Goal: Check status: Check status

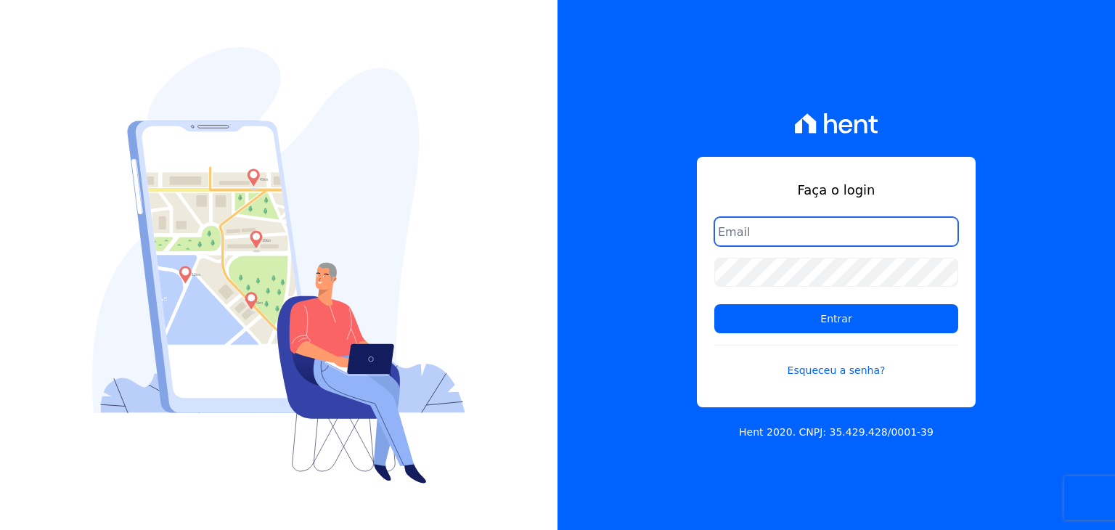
click at [781, 238] on input "email" at bounding box center [836, 231] width 244 height 29
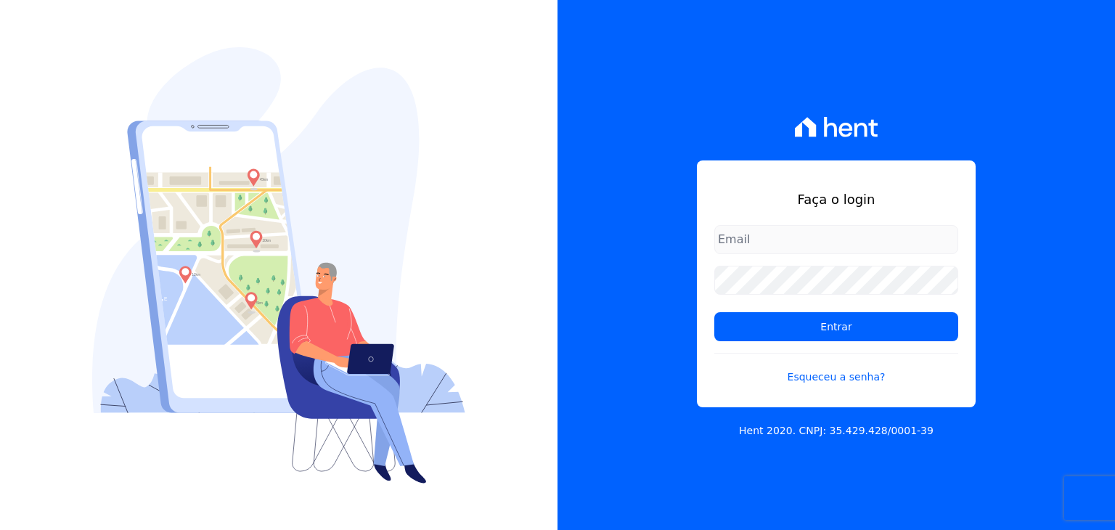
drag, startPoint x: 810, startPoint y: 253, endPoint x: 804, endPoint y: 248, distance: 7.7
click at [810, 253] on form "Entrar Esqueceu a senha?" at bounding box center [836, 310] width 244 height 171
click at [804, 239] on input "email" at bounding box center [836, 239] width 244 height 29
type input "[EMAIL_ADDRESS][DOMAIN_NAME]"
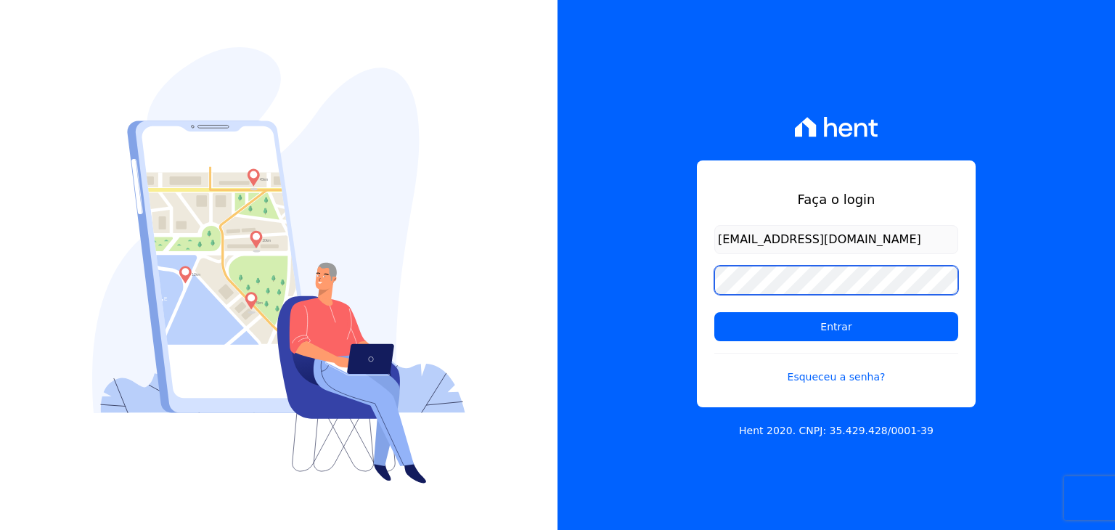
click at [714, 312] on input "Entrar" at bounding box center [836, 326] width 244 height 29
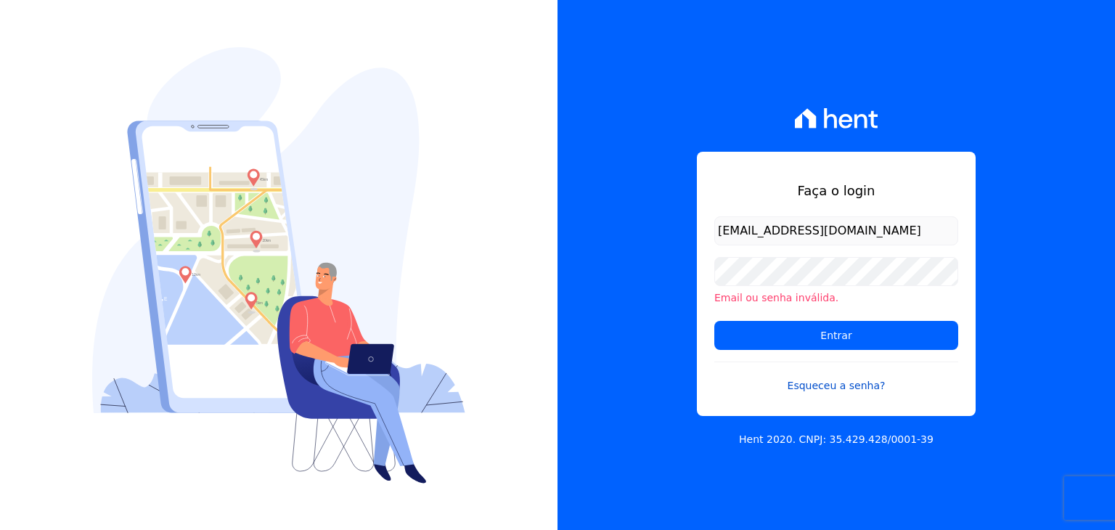
click at [845, 385] on link "Esqueceu a senha?" at bounding box center [836, 376] width 244 height 30
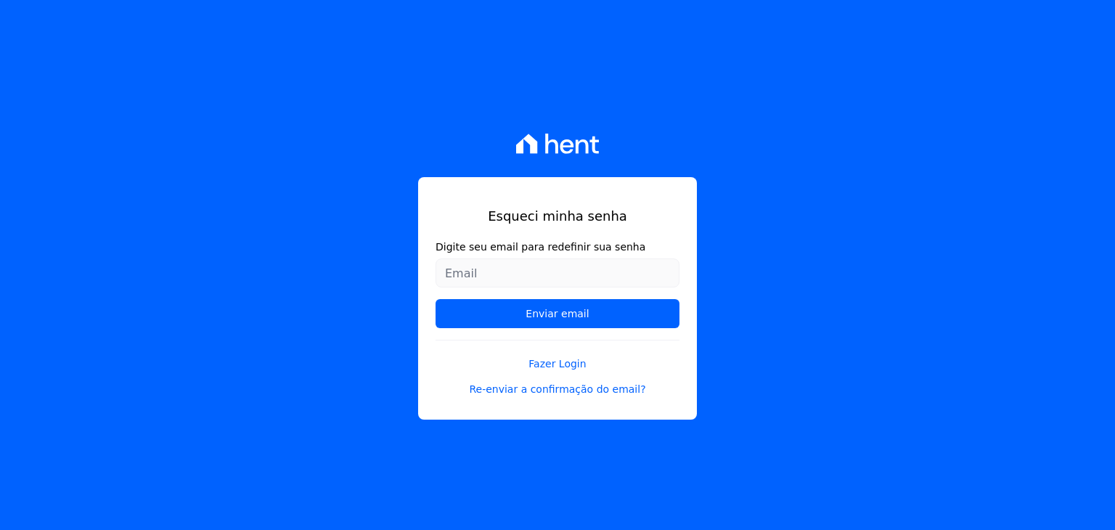
click at [598, 278] on input "Digite seu email para redefinir sua senha" at bounding box center [557, 272] width 244 height 29
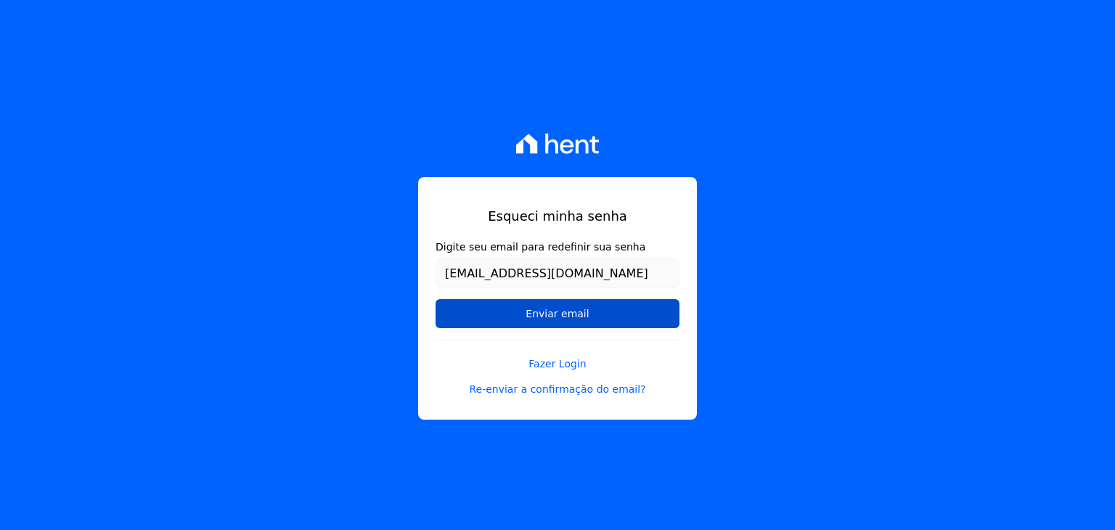
click at [581, 317] on input "Enviar email" at bounding box center [557, 313] width 244 height 29
click at [583, 311] on input "Enviar email" at bounding box center [557, 313] width 244 height 29
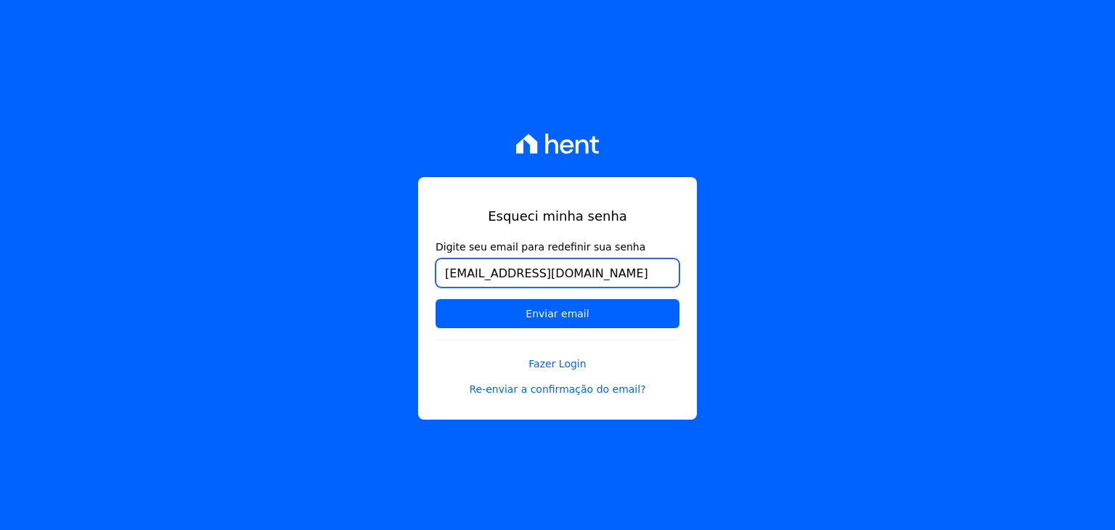
click at [620, 282] on input "[EMAIL_ADDRESS][DOMAIN_NAME]" at bounding box center [557, 272] width 244 height 29
click at [637, 276] on input "[EMAIL_ADDRESS][DOMAIN_NAME]" at bounding box center [557, 272] width 244 height 29
type input "[EMAIL_ADDRESS][DOMAIN_NAME]"
click at [643, 217] on h1 "Esqueci minha senha" at bounding box center [557, 216] width 244 height 15
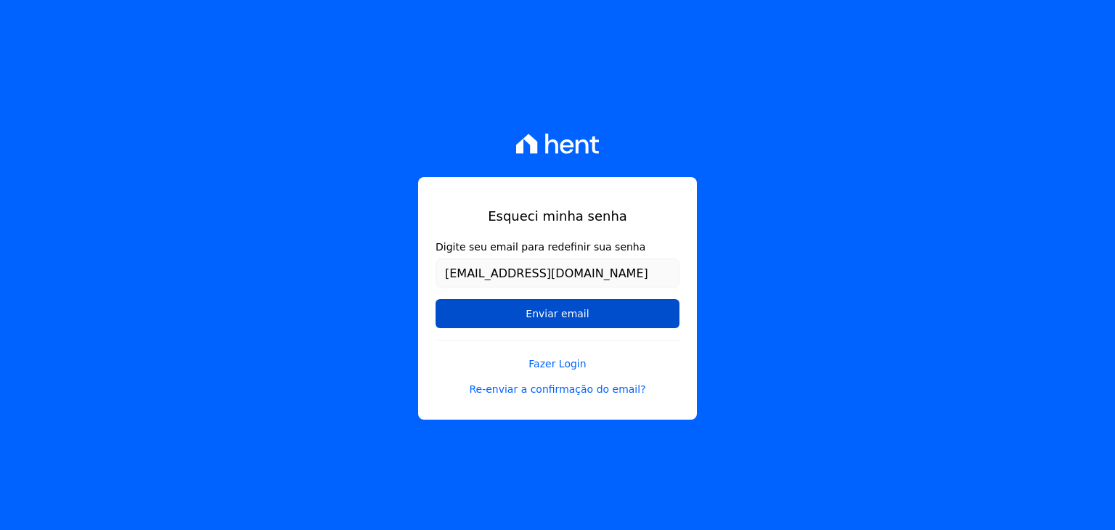
click at [583, 321] on input "Enviar email" at bounding box center [557, 313] width 244 height 29
click at [575, 390] on link "Re-enviar a confirmação do email?" at bounding box center [557, 389] width 244 height 12
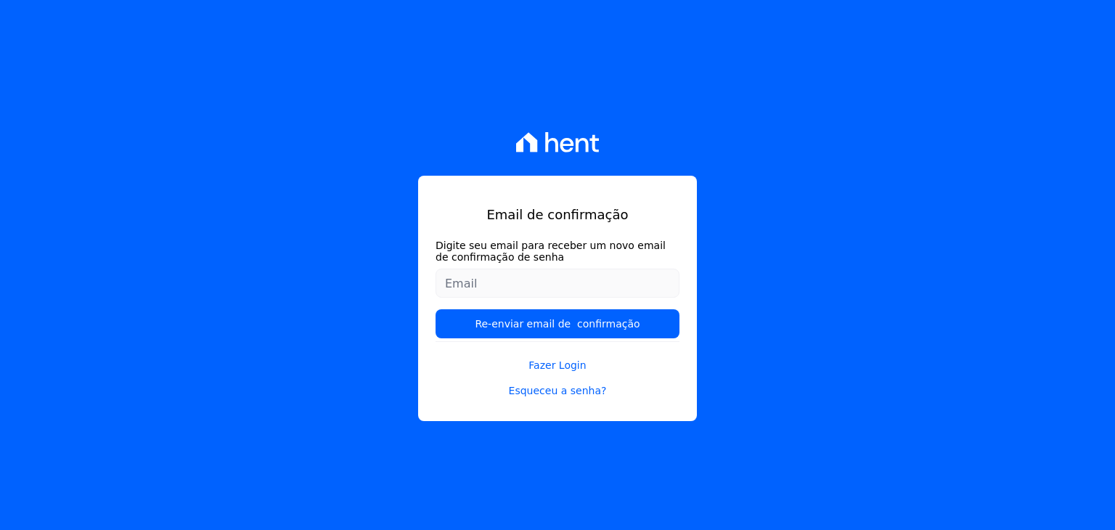
click at [537, 283] on input "Digite seu email para receber um novo email de confirmação de senha" at bounding box center [557, 282] width 244 height 29
click at [644, 282] on input "[EMAIL_ADDRESS][DOMAIN_NAME]" at bounding box center [557, 282] width 244 height 29
type input "[EMAIL_ADDRESS][DOMAIN_NAME]"
click at [618, 233] on div "Email de confirmação Digite seu email para receber um novo email de confirmação…" at bounding box center [557, 299] width 279 height 246
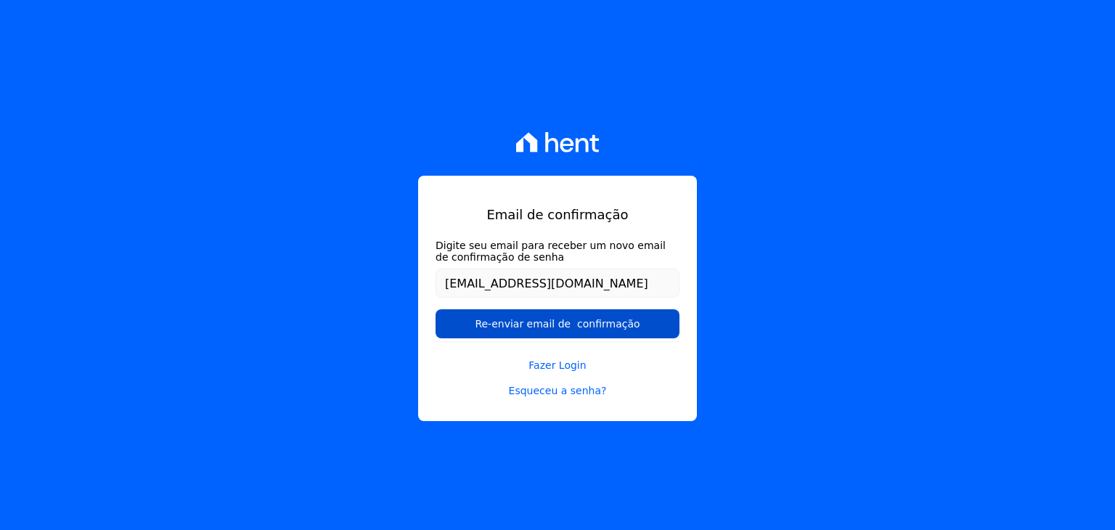
click at [553, 329] on input "Re-enviar email de confirmação" at bounding box center [557, 323] width 244 height 29
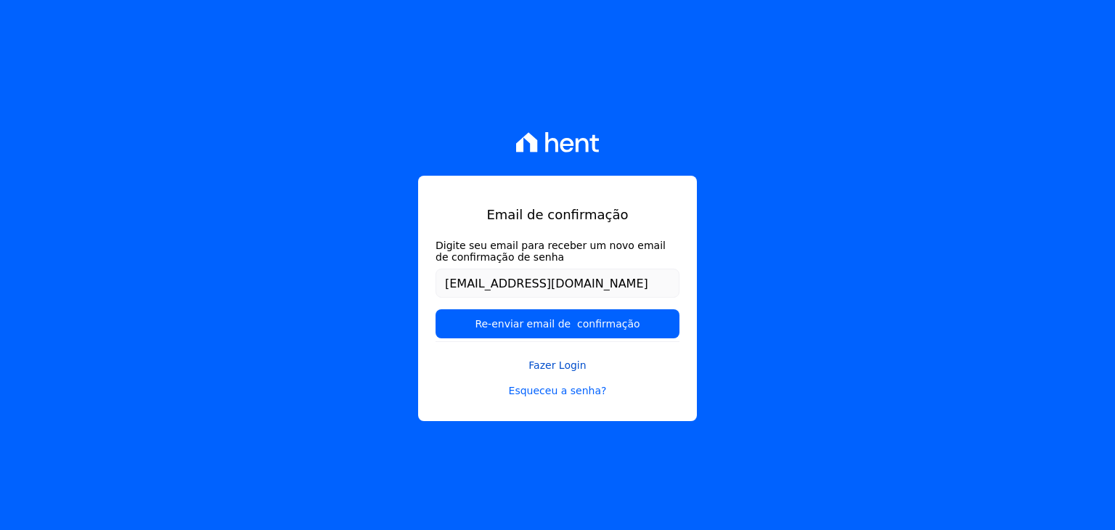
click at [576, 346] on link "Fazer Login" at bounding box center [557, 356] width 244 height 30
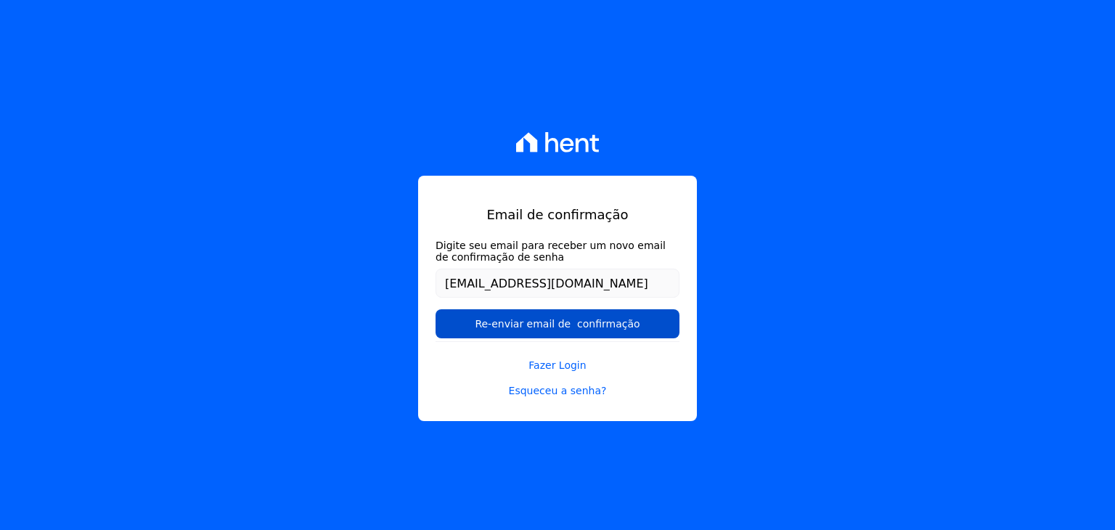
click at [510, 322] on input "Re-enviar email de confirmação" at bounding box center [557, 323] width 244 height 29
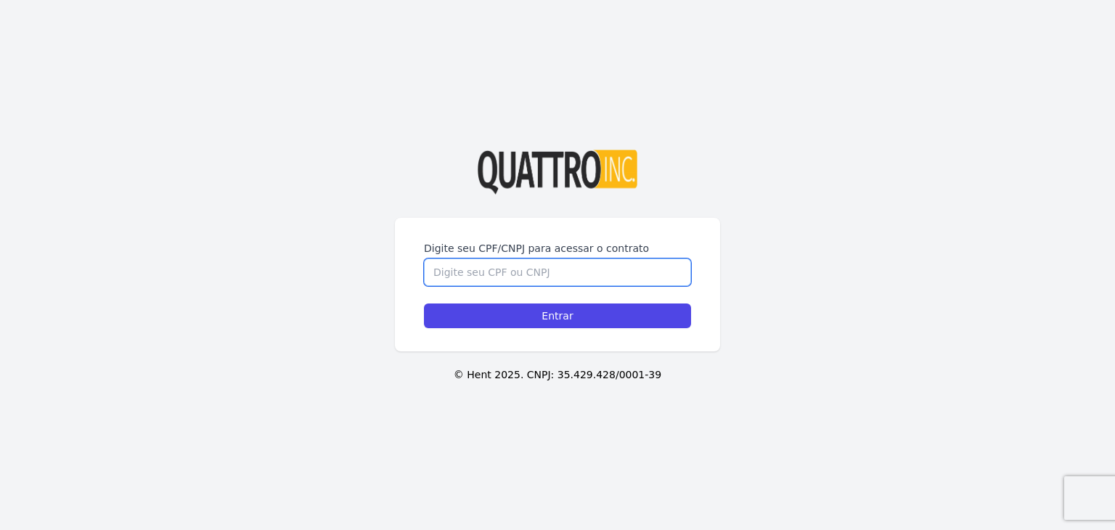
click at [560, 276] on input "Digite seu CPF/CNPJ para acessar o contrato" at bounding box center [557, 272] width 267 height 28
type input "39740134823"
click at [424, 303] on input "Entrar" at bounding box center [557, 315] width 267 height 25
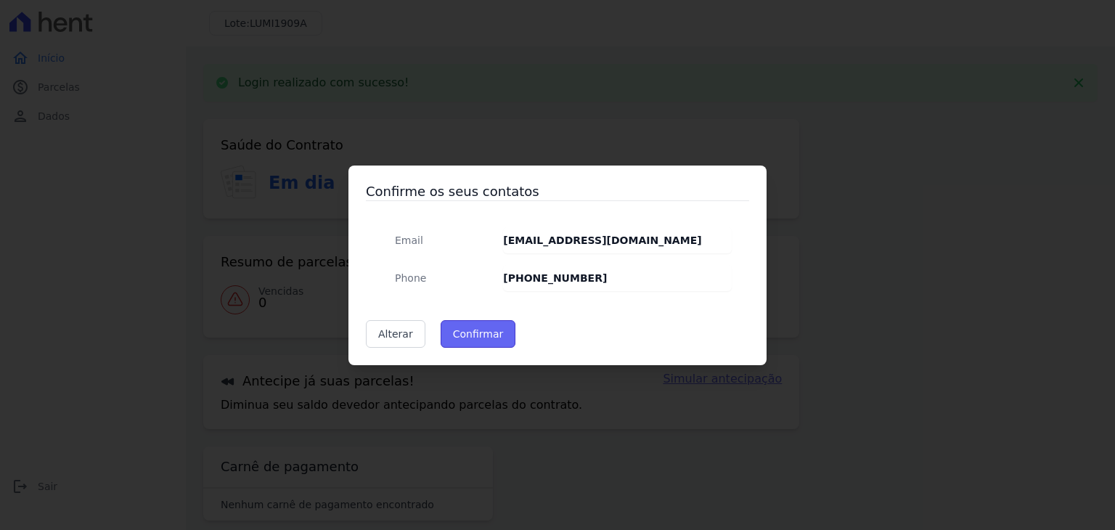
click at [470, 333] on button "Confirmar" at bounding box center [477, 334] width 75 height 28
type input "Contatos confirmados com sucesso."
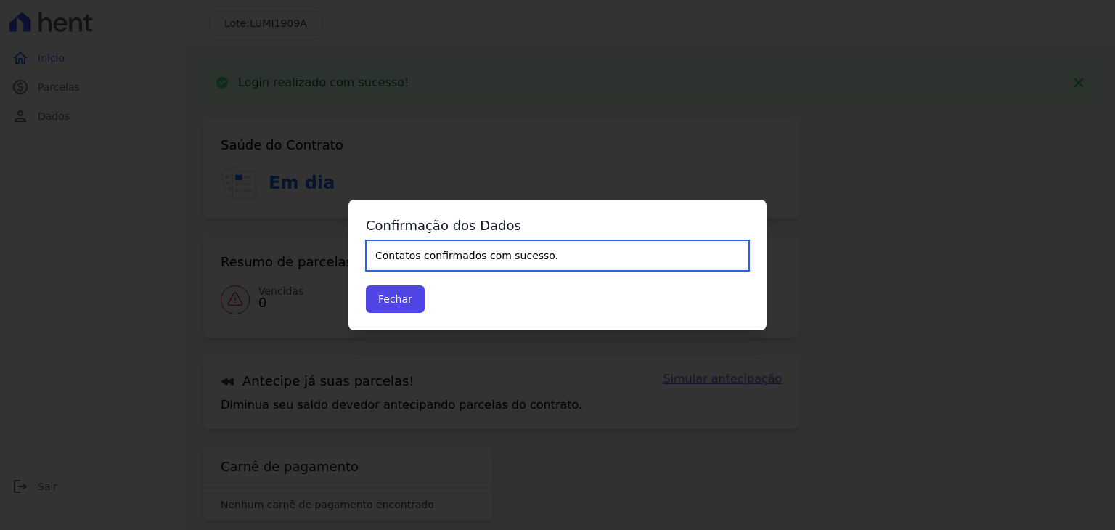
click at [441, 256] on input "Contatos confirmados com sucesso." at bounding box center [557, 255] width 383 height 30
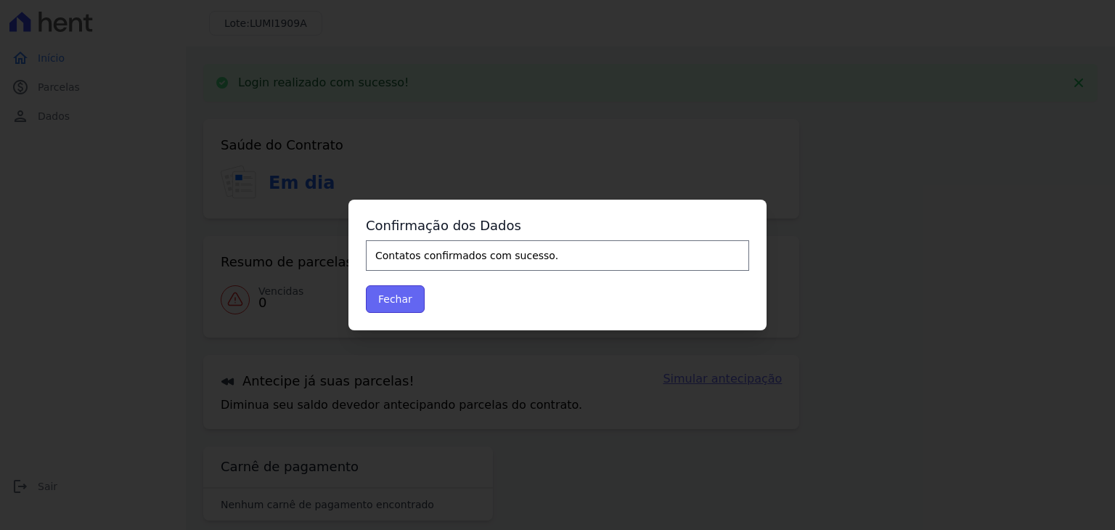
click at [400, 305] on button "Fechar" at bounding box center [395, 299] width 59 height 28
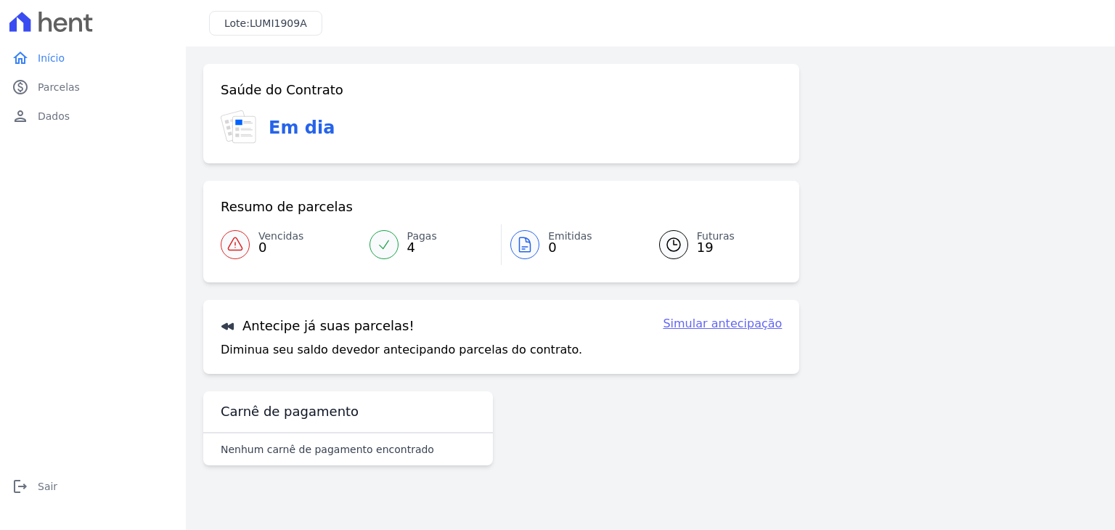
click at [680, 244] on icon at bounding box center [673, 244] width 17 height 17
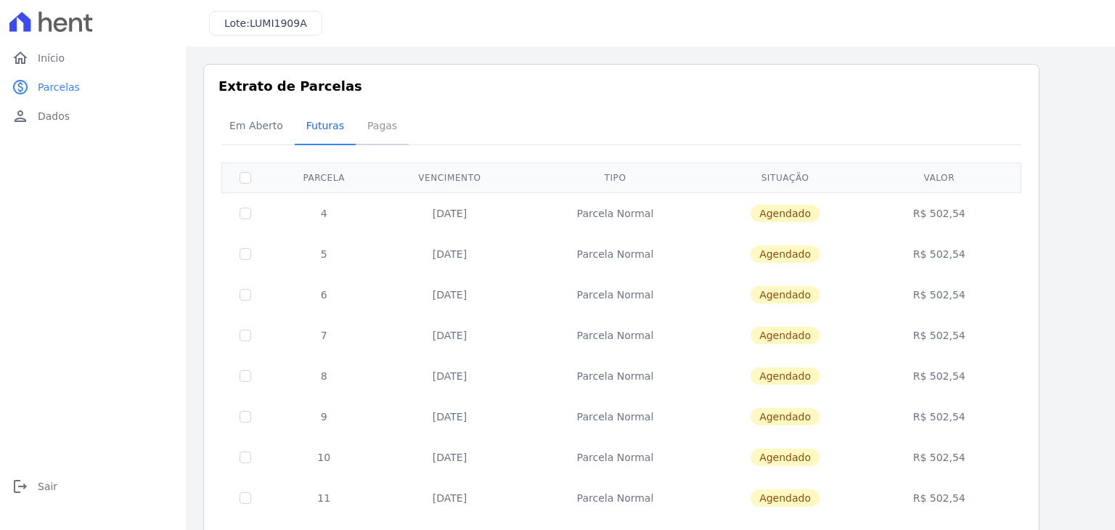
click at [385, 122] on span "Pagas" at bounding box center [381, 125] width 47 height 29
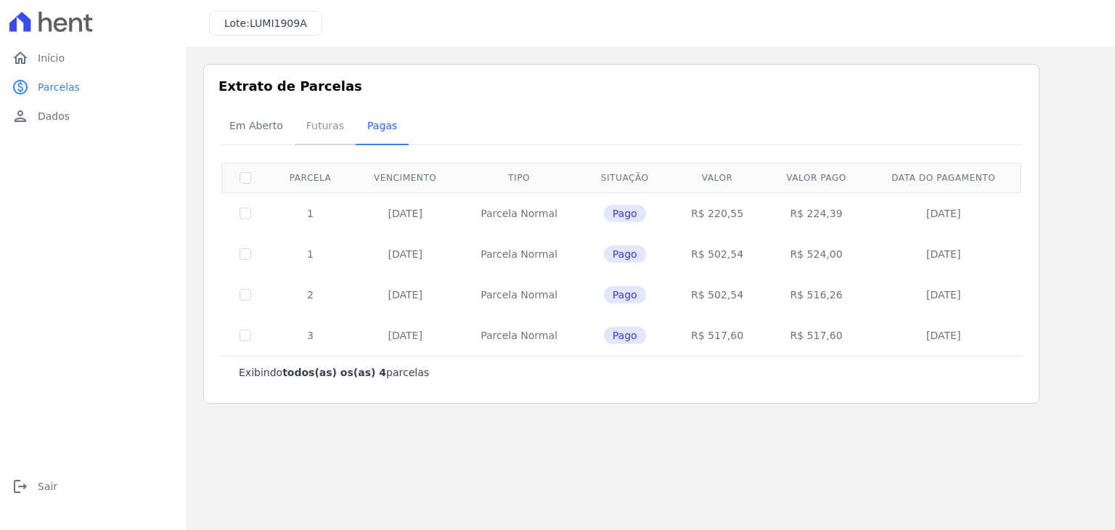
click at [327, 126] on span "Futuras" at bounding box center [325, 125] width 55 height 29
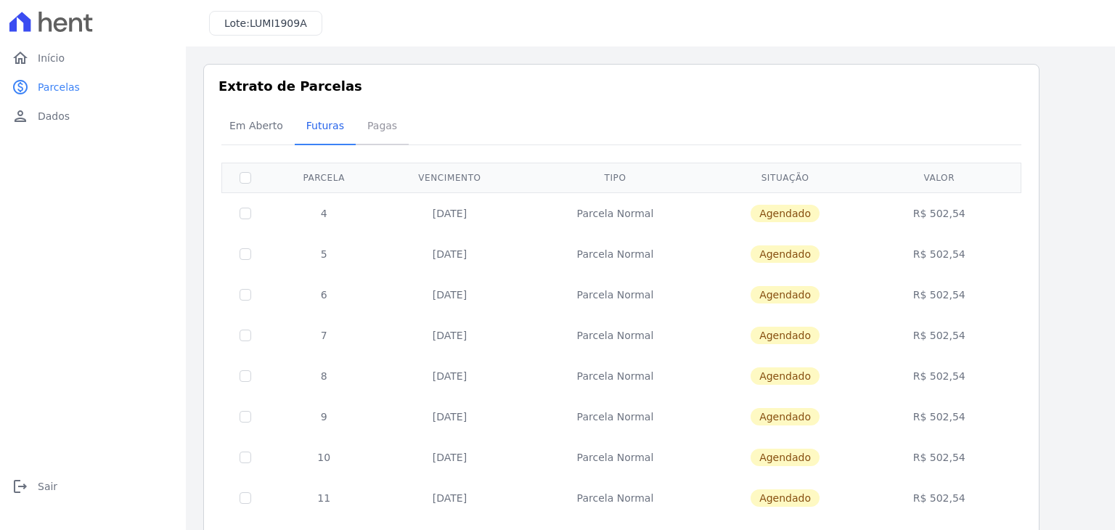
click at [366, 131] on span "Pagas" at bounding box center [381, 125] width 47 height 29
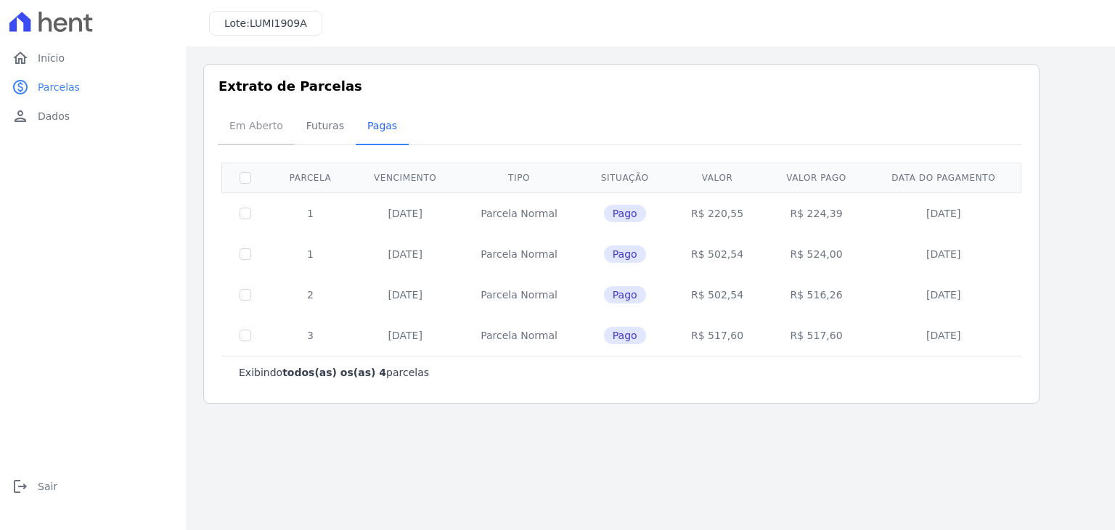
click at [267, 130] on span "Em Aberto" at bounding box center [256, 125] width 71 height 29
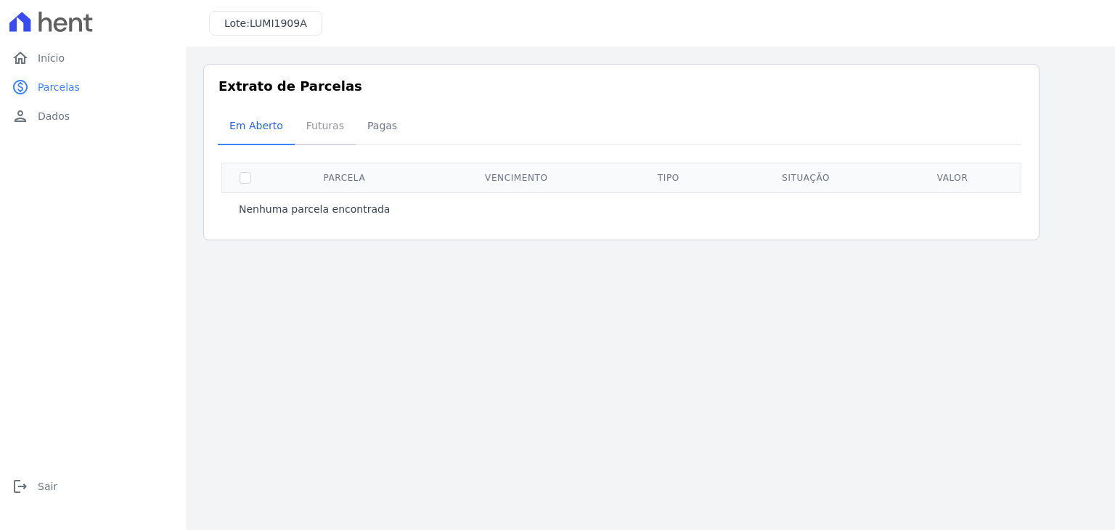
click at [311, 129] on span "Futuras" at bounding box center [325, 125] width 55 height 29
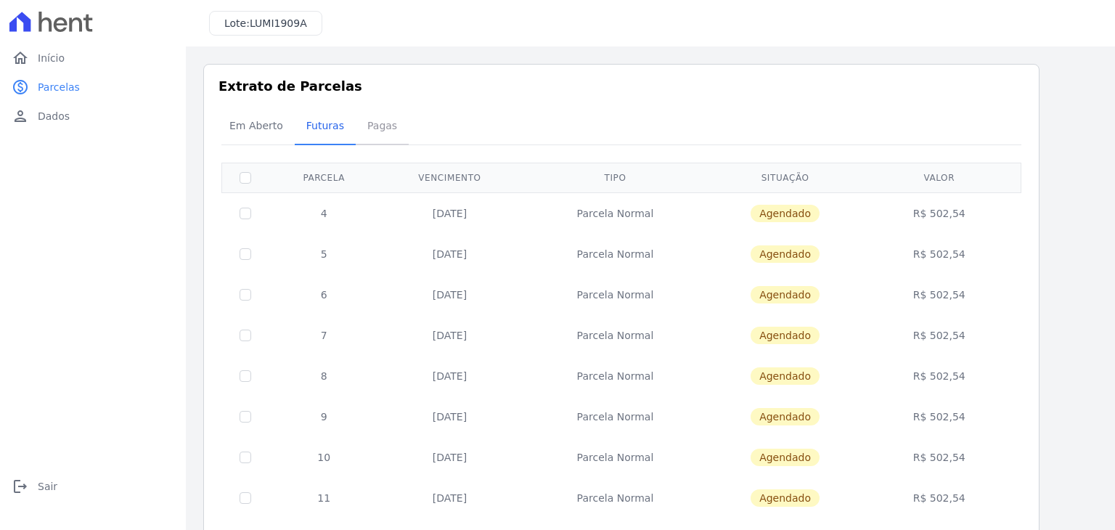
click at [358, 120] on span "Pagas" at bounding box center [381, 125] width 47 height 29
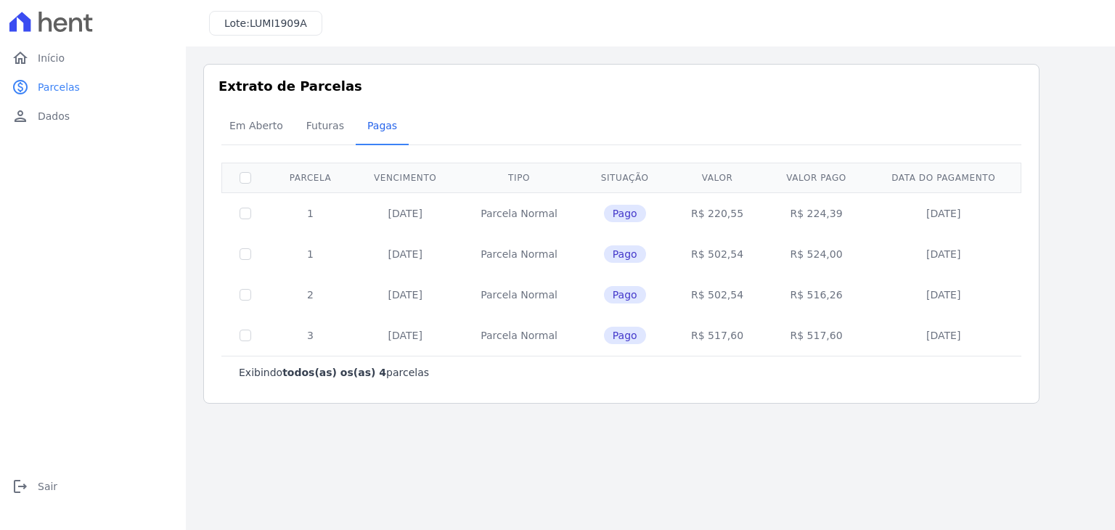
click at [827, 213] on td "R$ 224,39" at bounding box center [815, 213] width 103 height 41
copy td "224,39"
click at [819, 253] on td "R$ 524,00" at bounding box center [815, 254] width 103 height 41
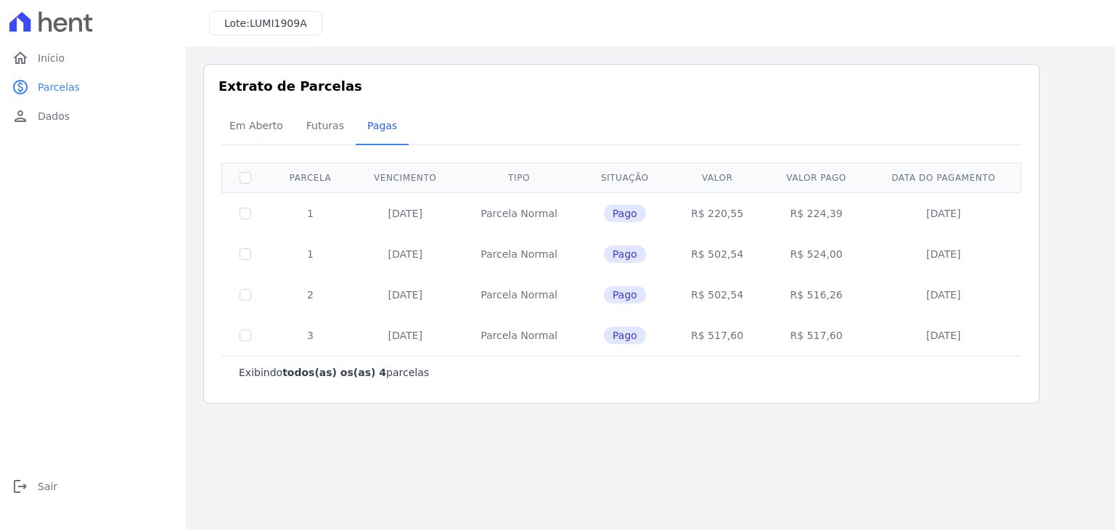
copy td "524,00"
click at [816, 296] on td "R$ 516,26" at bounding box center [815, 294] width 103 height 41
copy td "516,26"
click at [821, 330] on td "R$ 517,60" at bounding box center [815, 335] width 103 height 41
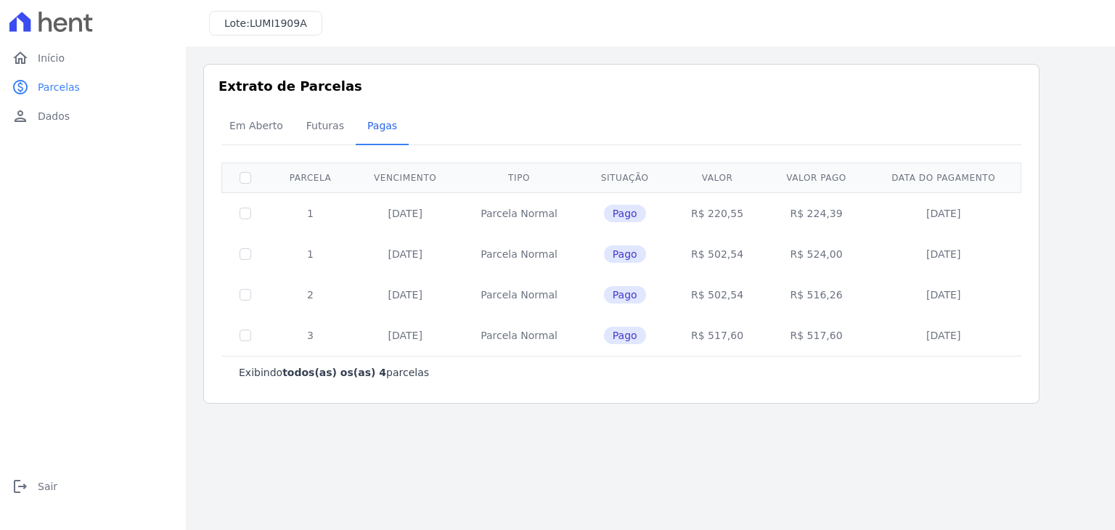
click at [821, 330] on td "R$ 517,60" at bounding box center [815, 335] width 103 height 41
copy td "517,60"
click at [760, 73] on div "Extrato de Parcelas Em [GEOGRAPHIC_DATA] Futuras [GEOGRAPHIC_DATA] 0 selecionad…" at bounding box center [621, 234] width 836 height 340
